Goal: Find specific page/section: Find specific page/section

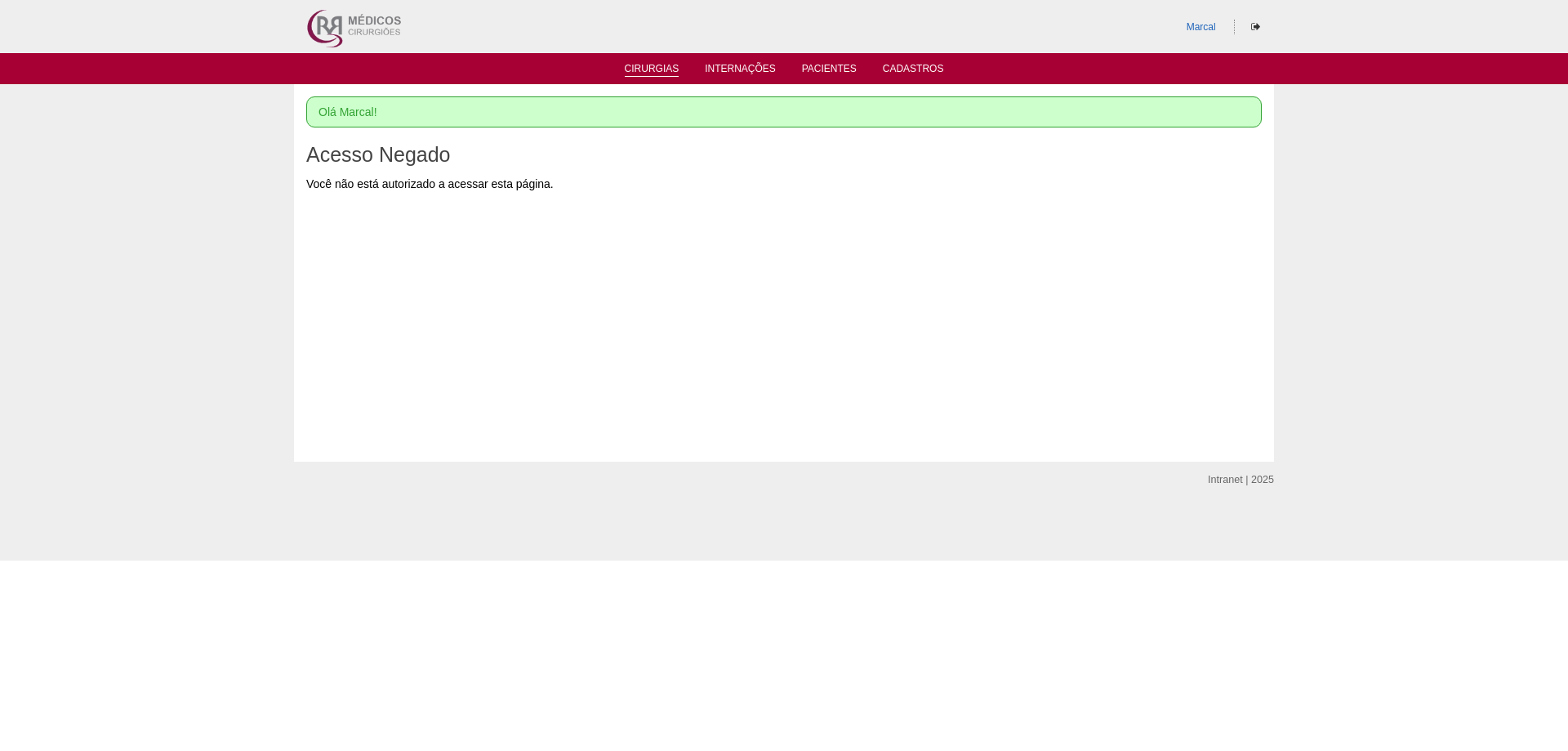
click at [639, 63] on link "Cirurgias" at bounding box center [652, 70] width 54 height 14
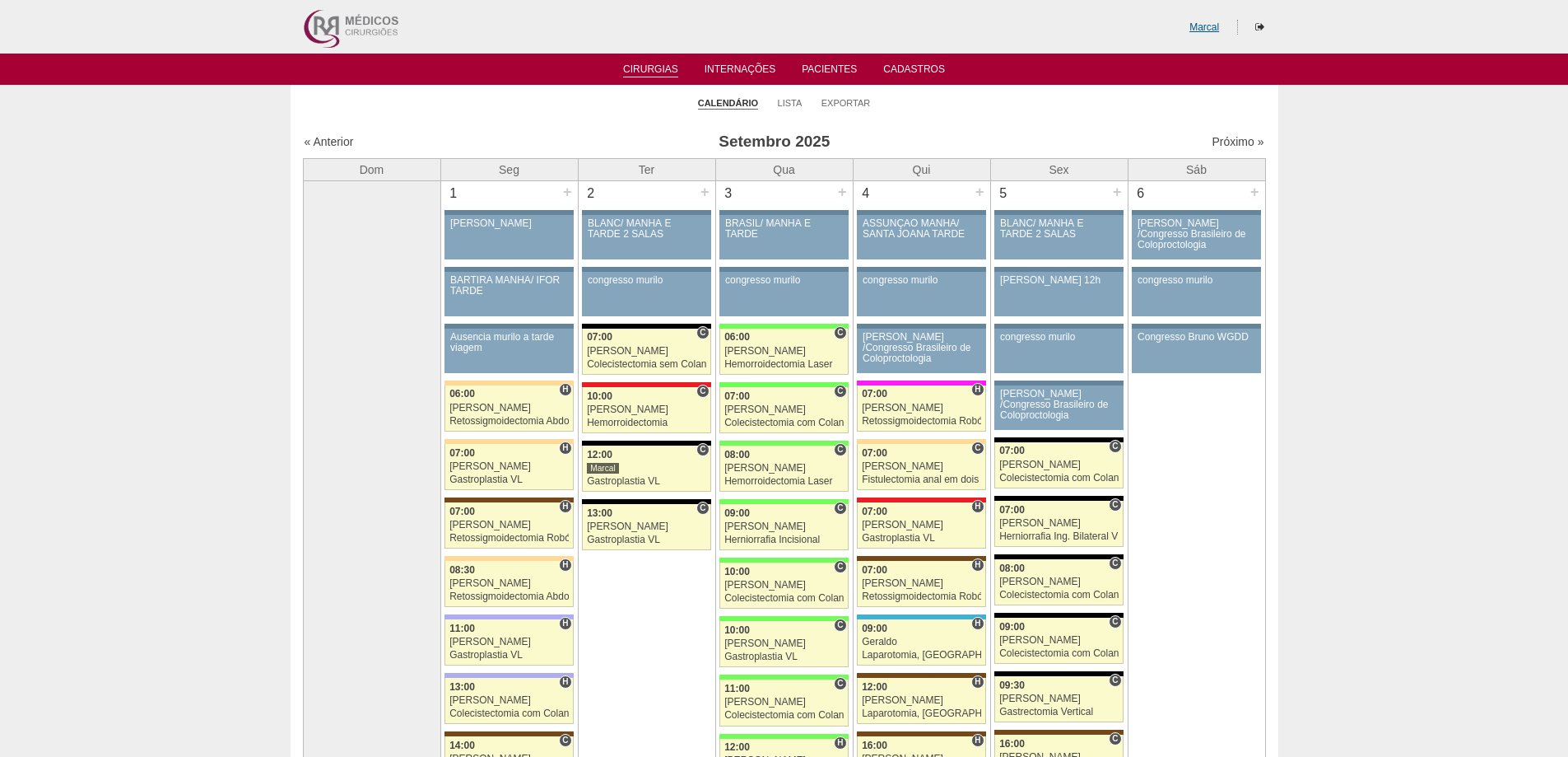
click at [1207, 24] on link "Marcal" at bounding box center [1203, 27] width 30 height 12
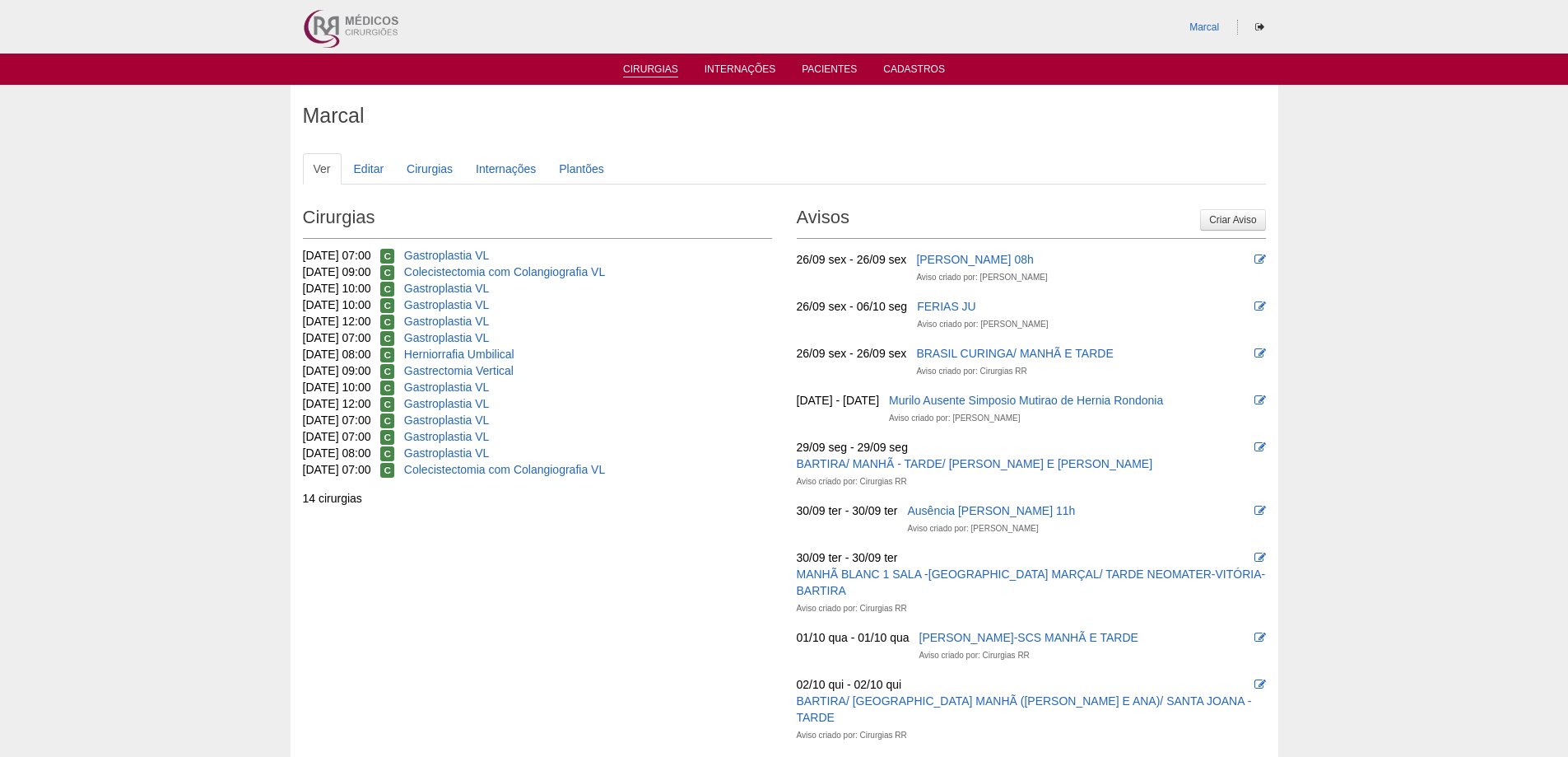
click at [656, 68] on link "Cirurgias" at bounding box center [650, 70] width 55 height 14
